Goal: Find specific page/section: Find specific page/section

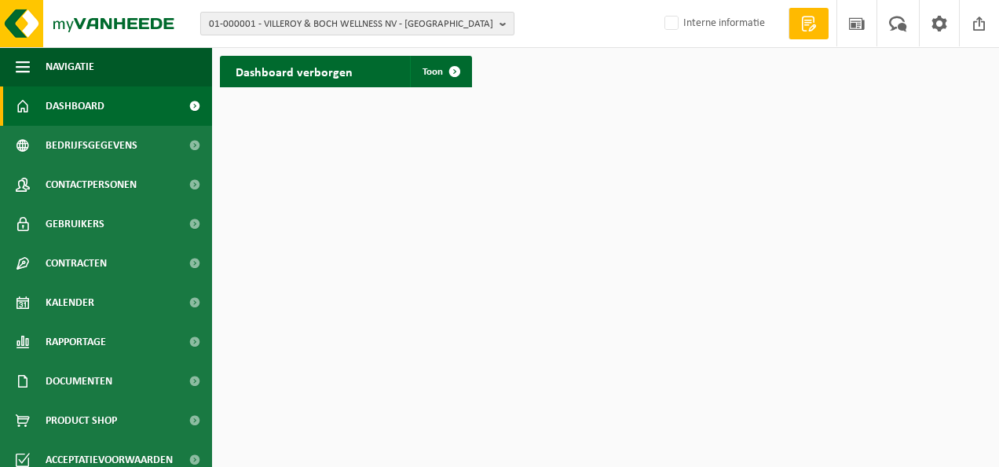
click at [489, 18] on span "01-000001 - VILLEROY & BOCH WELLNESS NV - ROESELARE" at bounding box center [351, 25] width 284 height 24
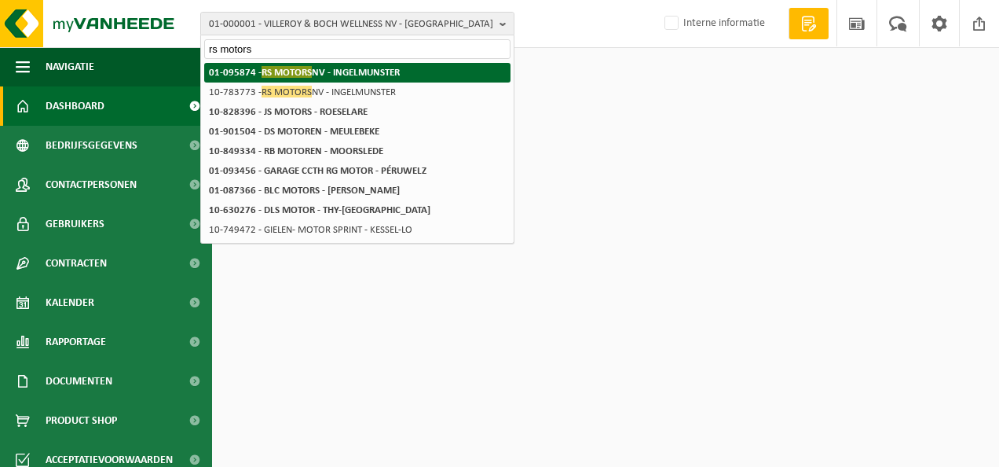
type input "rs motors"
click at [407, 72] on li "01-095874 - RS MOTORS NV - INGELMUNSTER" at bounding box center [357, 73] width 306 height 20
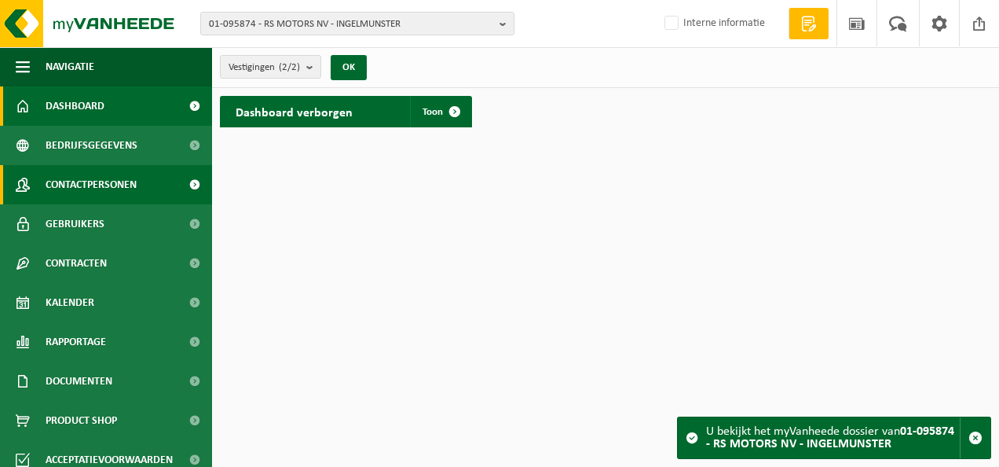
click at [97, 187] on span "Contactpersonen" at bounding box center [91, 184] width 91 height 39
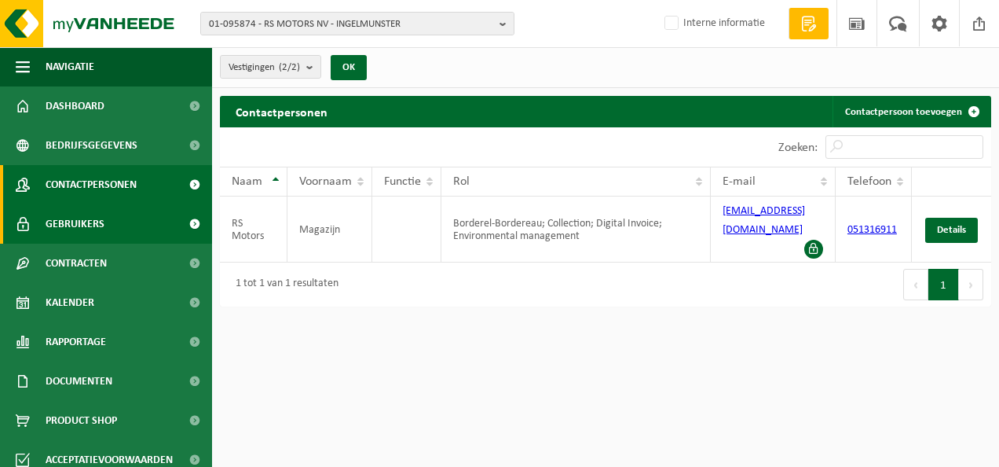
click at [85, 222] on span "Gebruikers" at bounding box center [75, 223] width 59 height 39
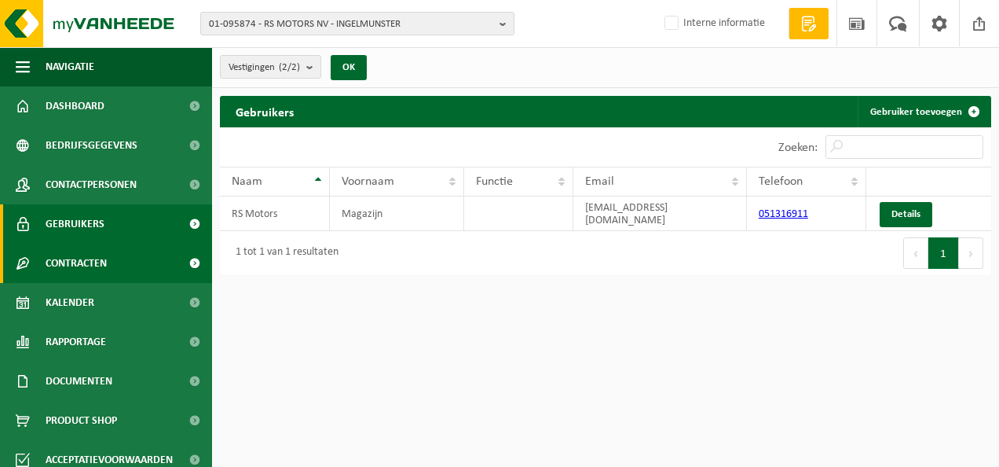
click at [75, 261] on span "Contracten" at bounding box center [76, 263] width 61 height 39
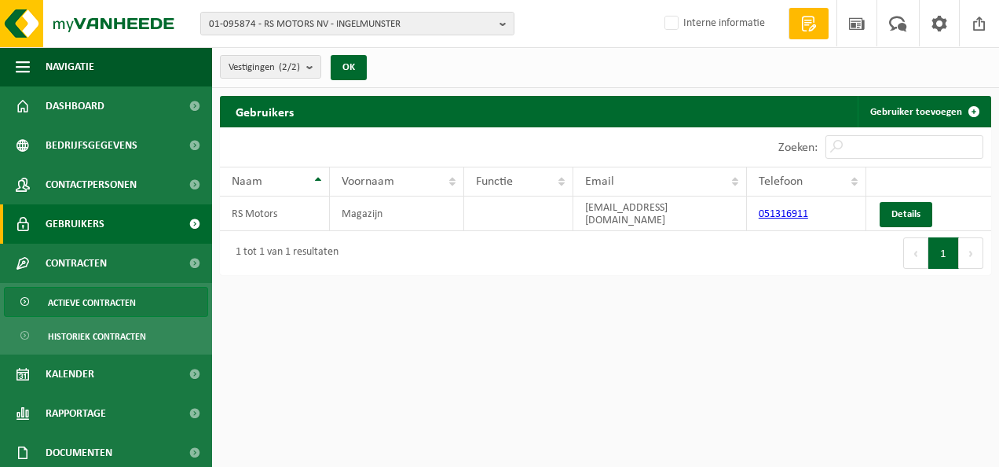
click at [67, 298] on span "Actieve contracten" at bounding box center [92, 303] width 88 height 30
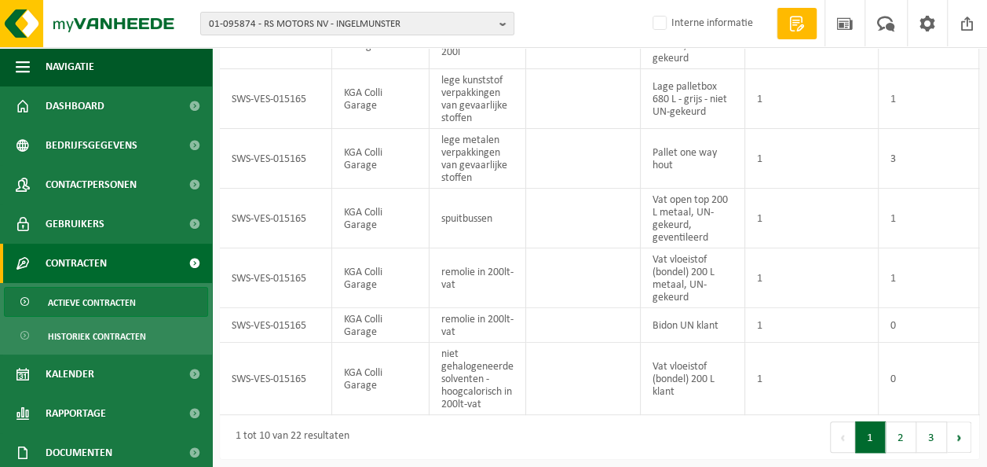
scroll to position [327, 0]
